Goal: Transaction & Acquisition: Purchase product/service

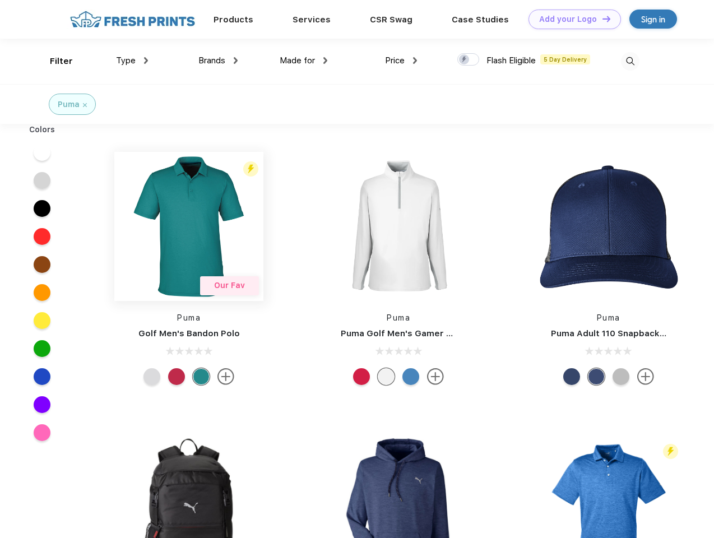
scroll to position [1, 0]
click at [570, 19] on link "Add your Logo Design Tool" at bounding box center [574, 20] width 92 height 20
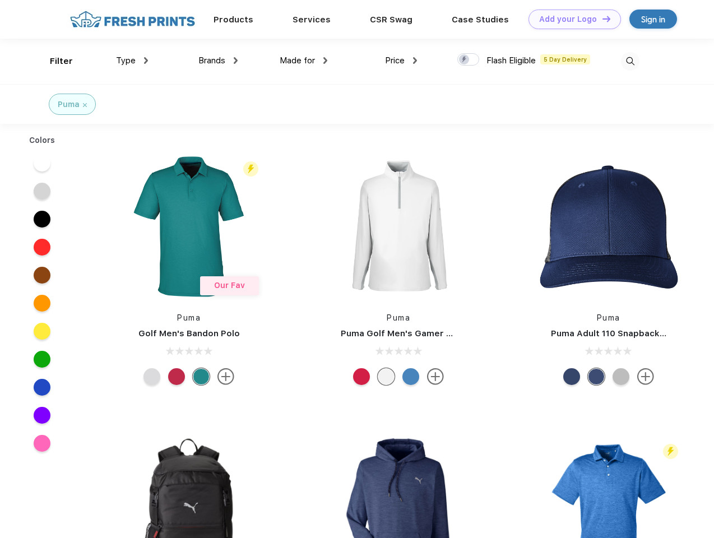
click at [0, 0] on div "Design Tool" at bounding box center [0, 0] width 0 height 0
click at [601, 18] on link "Add your Logo Design Tool" at bounding box center [574, 20] width 92 height 20
click at [54, 61] on div "Filter" at bounding box center [61, 61] width 23 height 13
click at [132, 60] on span "Type" at bounding box center [126, 60] width 20 height 10
click at [218, 60] on span "Brands" at bounding box center [211, 60] width 27 height 10
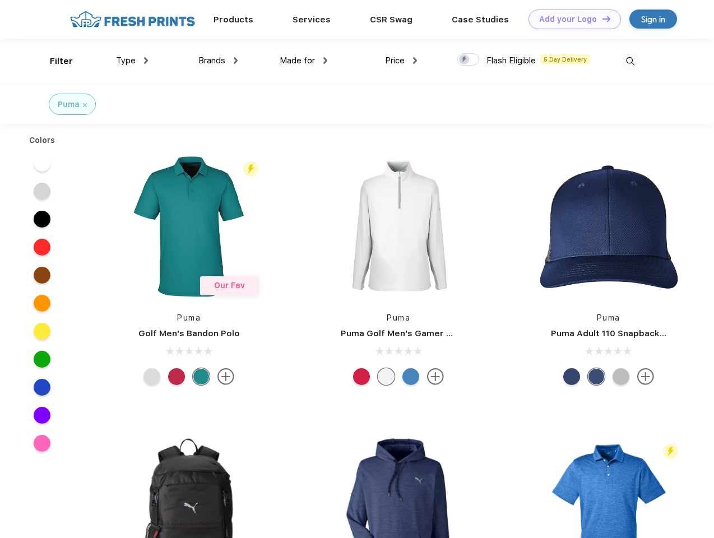
click at [304, 60] on span "Made for" at bounding box center [296, 60] width 35 height 10
click at [401, 60] on span "Price" at bounding box center [395, 60] width 20 height 10
click at [468, 60] on div at bounding box center [468, 59] width 22 height 12
click at [464, 60] on input "checkbox" at bounding box center [460, 56] width 7 height 7
click at [630, 61] on img at bounding box center [630, 61] width 18 height 18
